Goal: Navigation & Orientation: Find specific page/section

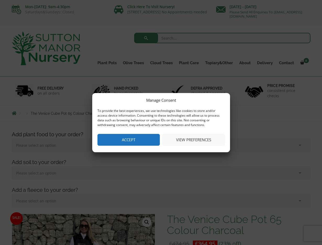
click at [149, 139] on button "Accept" at bounding box center [128, 140] width 62 height 12
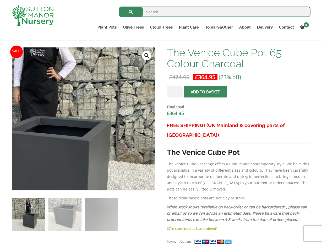
scroll to position [131, 0]
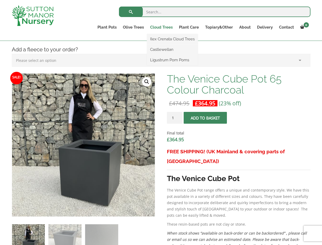
click at [162, 26] on link "Cloud Trees" at bounding box center [161, 27] width 29 height 7
click at [159, 28] on link "Cloud Trees" at bounding box center [161, 27] width 29 height 7
click at [158, 39] on link "Ilex Crenata Cloud Trees" at bounding box center [172, 39] width 51 height 8
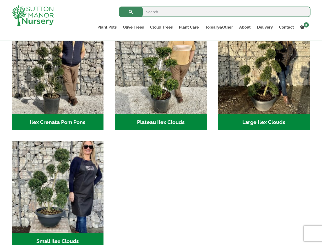
scroll to position [52, 0]
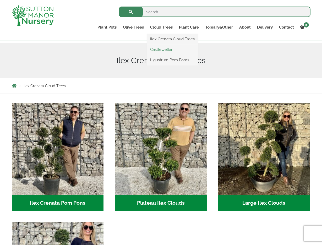
click at [158, 49] on link "Castlewellan" at bounding box center [172, 50] width 51 height 8
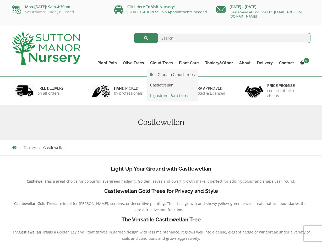
click at [159, 96] on link "Ligustrum Pom Poms" at bounding box center [172, 96] width 51 height 8
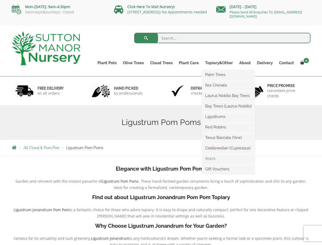
click at [209, 158] on link "Acers" at bounding box center [228, 159] width 53 height 8
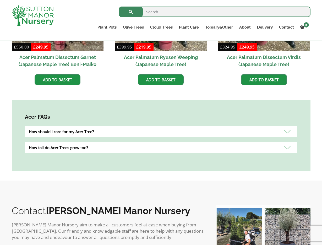
scroll to position [288, 0]
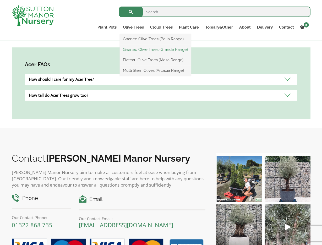
click at [137, 49] on link "Gnarled Olive Trees (Grande Range)" at bounding box center [155, 50] width 71 height 8
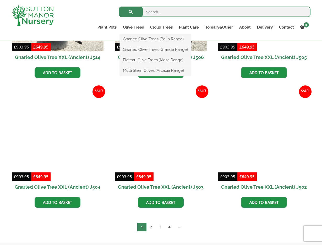
scroll to position [733, 0]
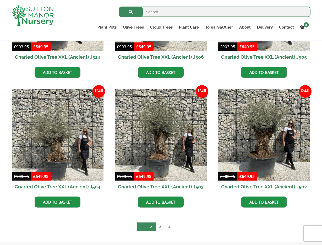
click at [150, 229] on link "2" at bounding box center [150, 226] width 9 height 9
